Goal: Navigation & Orientation: Understand site structure

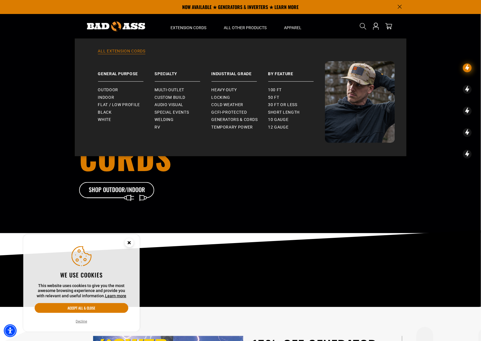
click at [121, 49] on link "All Extension Cords" at bounding box center [241, 54] width 309 height 13
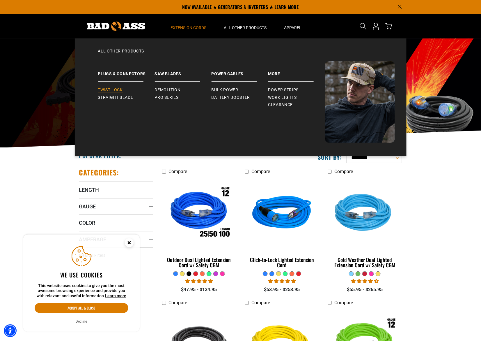
click at [115, 92] on span "Twist Lock" at bounding box center [110, 89] width 25 height 5
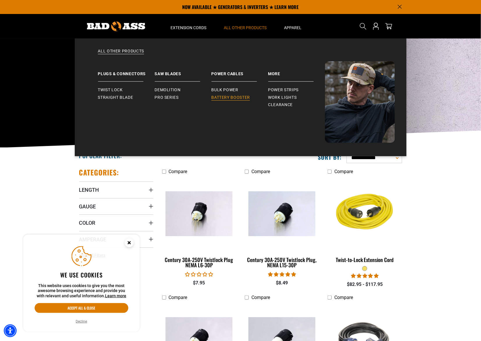
click at [232, 98] on span "Battery Booster" at bounding box center [231, 97] width 39 height 5
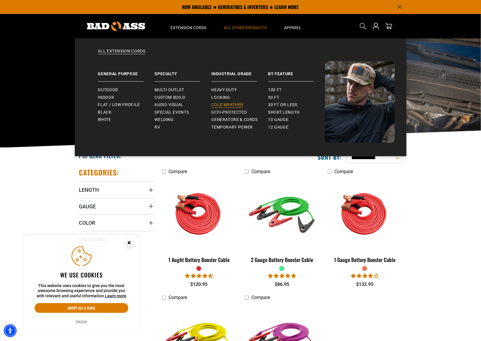
click at [226, 106] on span "Cold Weather" at bounding box center [228, 104] width 32 height 5
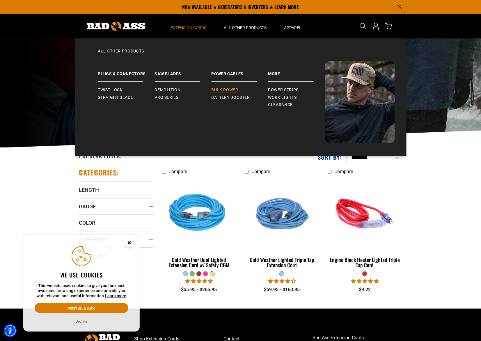
click at [232, 92] on link "Bulk Power" at bounding box center [240, 90] width 57 height 8
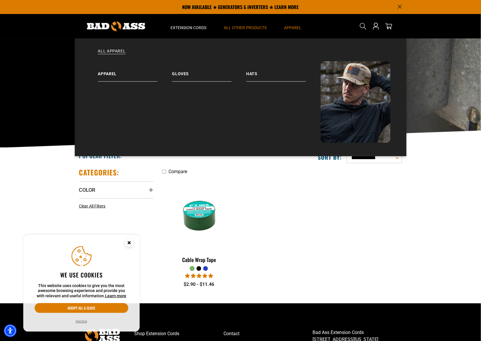
click at [292, 25] on span "Apparel" at bounding box center [293, 27] width 17 height 5
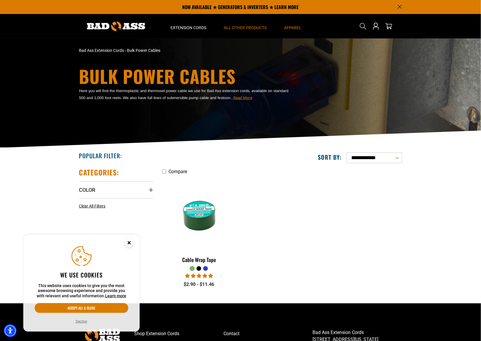
click at [292, 27] on span "Apparel" at bounding box center [293, 27] width 17 height 5
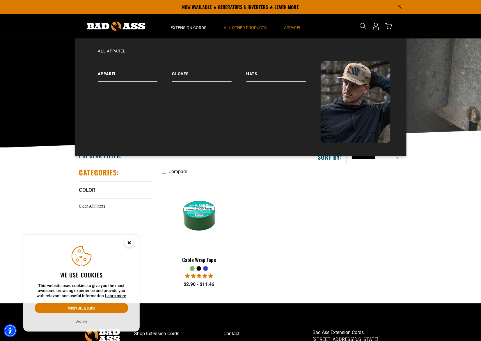
click at [292, 27] on span "Apparel" at bounding box center [293, 27] width 17 height 5
click at [182, 73] on link "Gloves" at bounding box center [209, 71] width 74 height 20
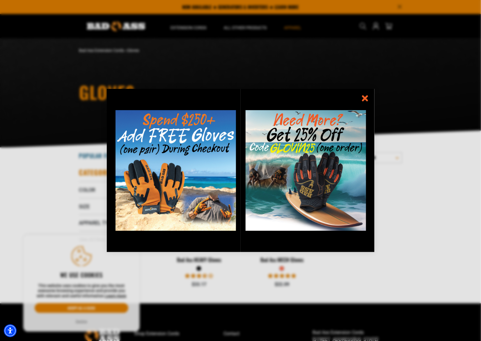
click at [364, 97] on icon "information" at bounding box center [365, 98] width 4 height 4
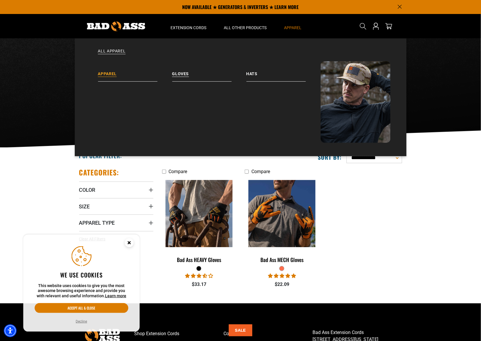
click at [105, 75] on link "Apparel" at bounding box center [135, 71] width 74 height 20
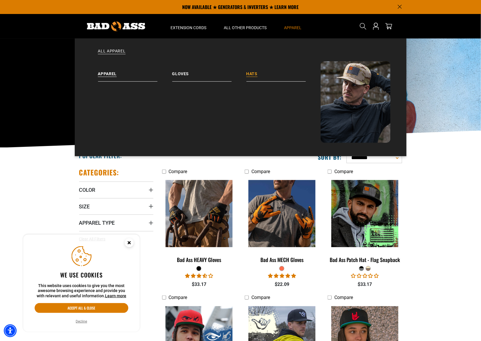
click at [253, 70] on link "Hats" at bounding box center [284, 71] width 74 height 20
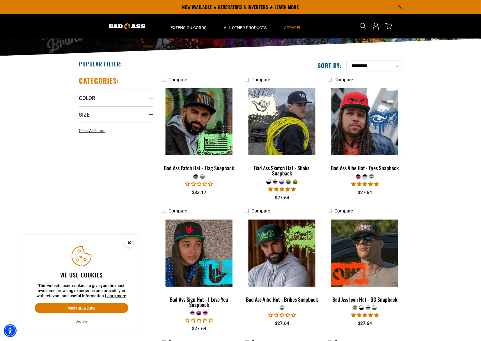
scroll to position [91, 0]
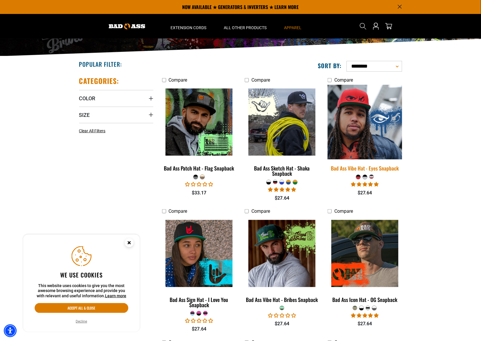
click at [368, 137] on img at bounding box center [365, 122] width 82 height 75
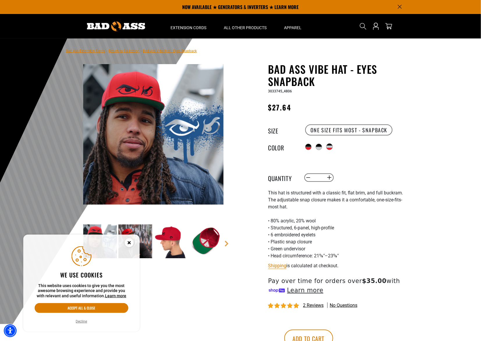
click at [130, 239] on circle "Cookie Consent" at bounding box center [129, 242] width 9 height 9
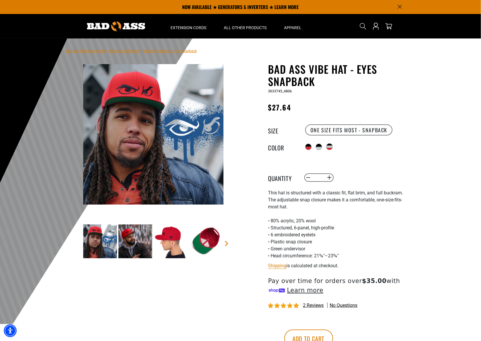
click at [312, 307] on span "2 reviews" at bounding box center [313, 305] width 21 height 6
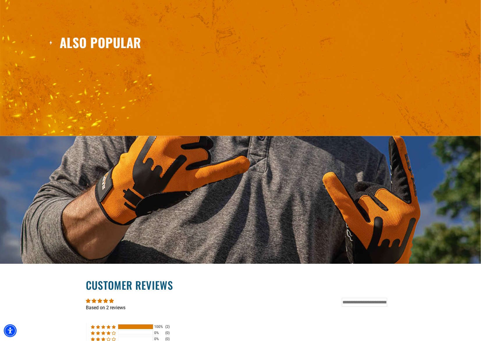
scroll to position [711, 0]
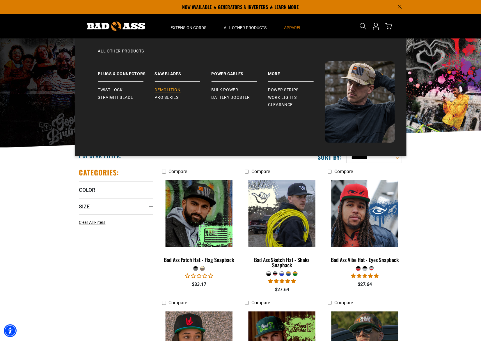
click at [168, 89] on span "Demolition" at bounding box center [168, 89] width 26 height 5
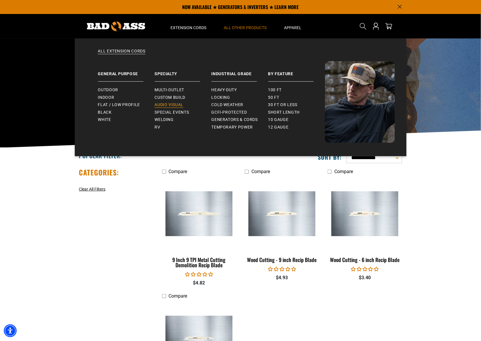
click at [164, 103] on span "Audio Visual" at bounding box center [169, 104] width 29 height 5
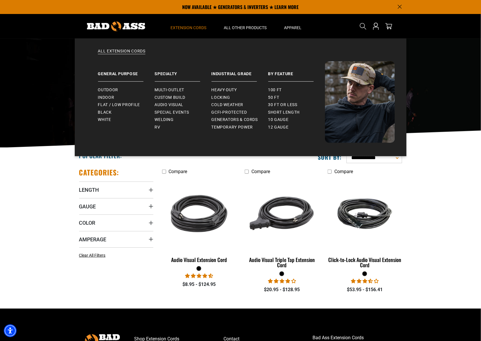
click at [186, 27] on body "Skip to main content Enable accessibility for low vision Open the accessibility…" at bounding box center [240, 224] width 481 height 448
click at [134, 50] on link "All Extension Cords" at bounding box center [241, 54] width 309 height 13
